Goal: Information Seeking & Learning: Learn about a topic

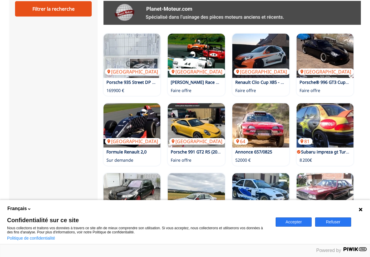
scroll to position [501, 0]
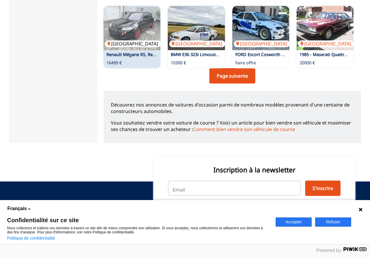
click at [129, 28] on img at bounding box center [131, 28] width 57 height 44
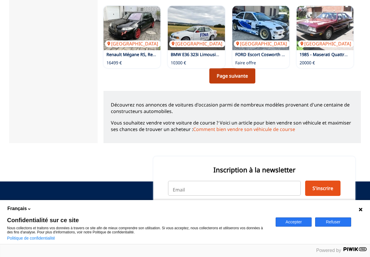
click at [227, 75] on link "Page suivante" at bounding box center [232, 75] width 46 height 15
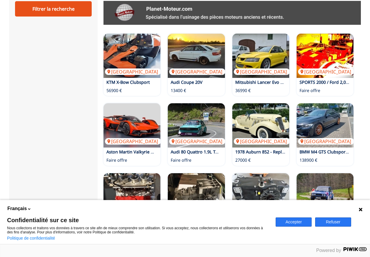
scroll to position [501, 0]
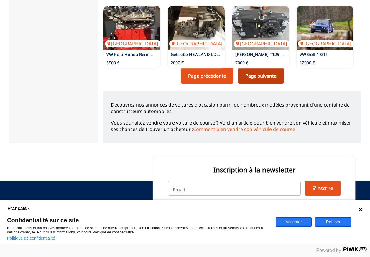
click at [265, 71] on link "Page suivante" at bounding box center [261, 75] width 46 height 15
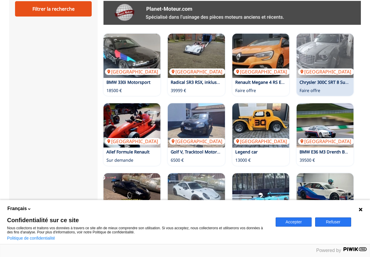
scroll to position [501, 0]
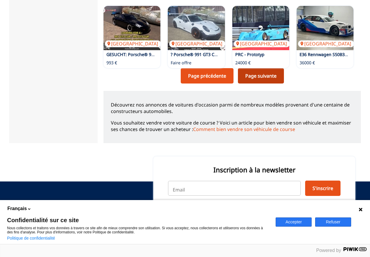
click at [265, 78] on link "Page suivante" at bounding box center [261, 75] width 46 height 15
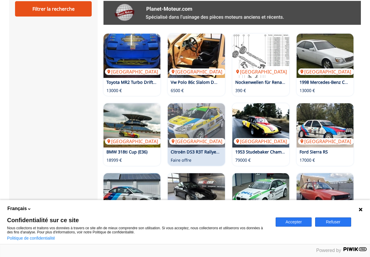
scroll to position [501, 0]
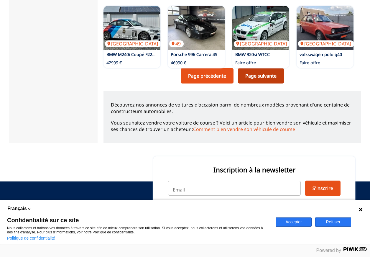
click at [256, 76] on link "Page suivante" at bounding box center [261, 75] width 46 height 15
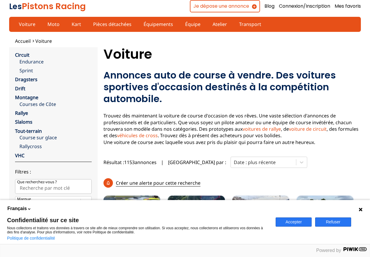
scroll to position [167, 0]
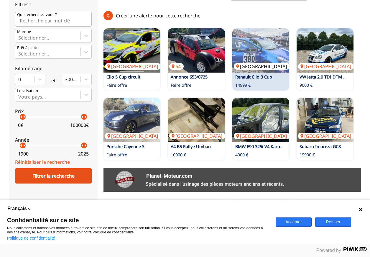
click at [267, 55] on img at bounding box center [260, 50] width 57 height 44
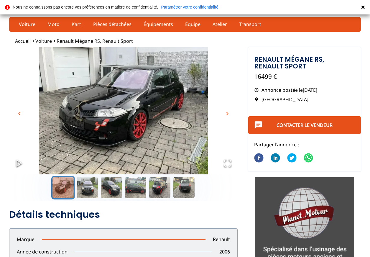
click at [117, 101] on img "Go to Slide 1" at bounding box center [123, 110] width 228 height 127
click at [84, 192] on button "Go to Slide 2" at bounding box center [87, 188] width 24 height 24
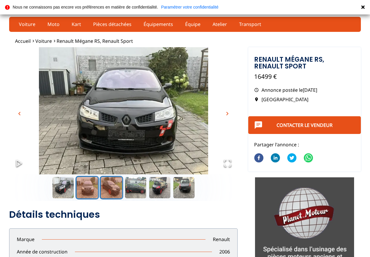
click at [108, 191] on button "Go to Slide 3" at bounding box center [112, 188] width 24 height 24
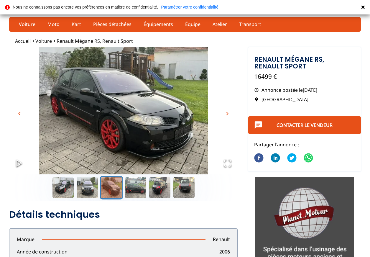
click at [143, 120] on img "Go to Slide 3" at bounding box center [123, 110] width 228 height 127
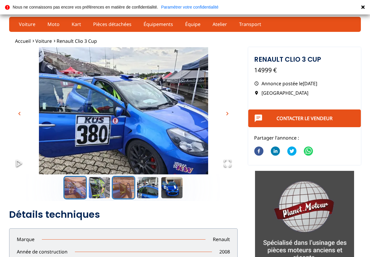
click at [121, 192] on button "Go to Slide 3" at bounding box center [124, 188] width 24 height 24
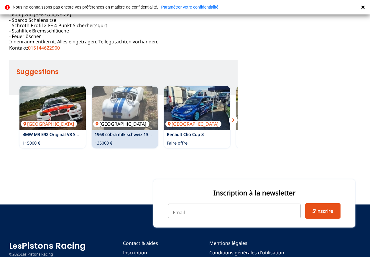
scroll to position [167, 0]
